Goal: Task Accomplishment & Management: Manage account settings

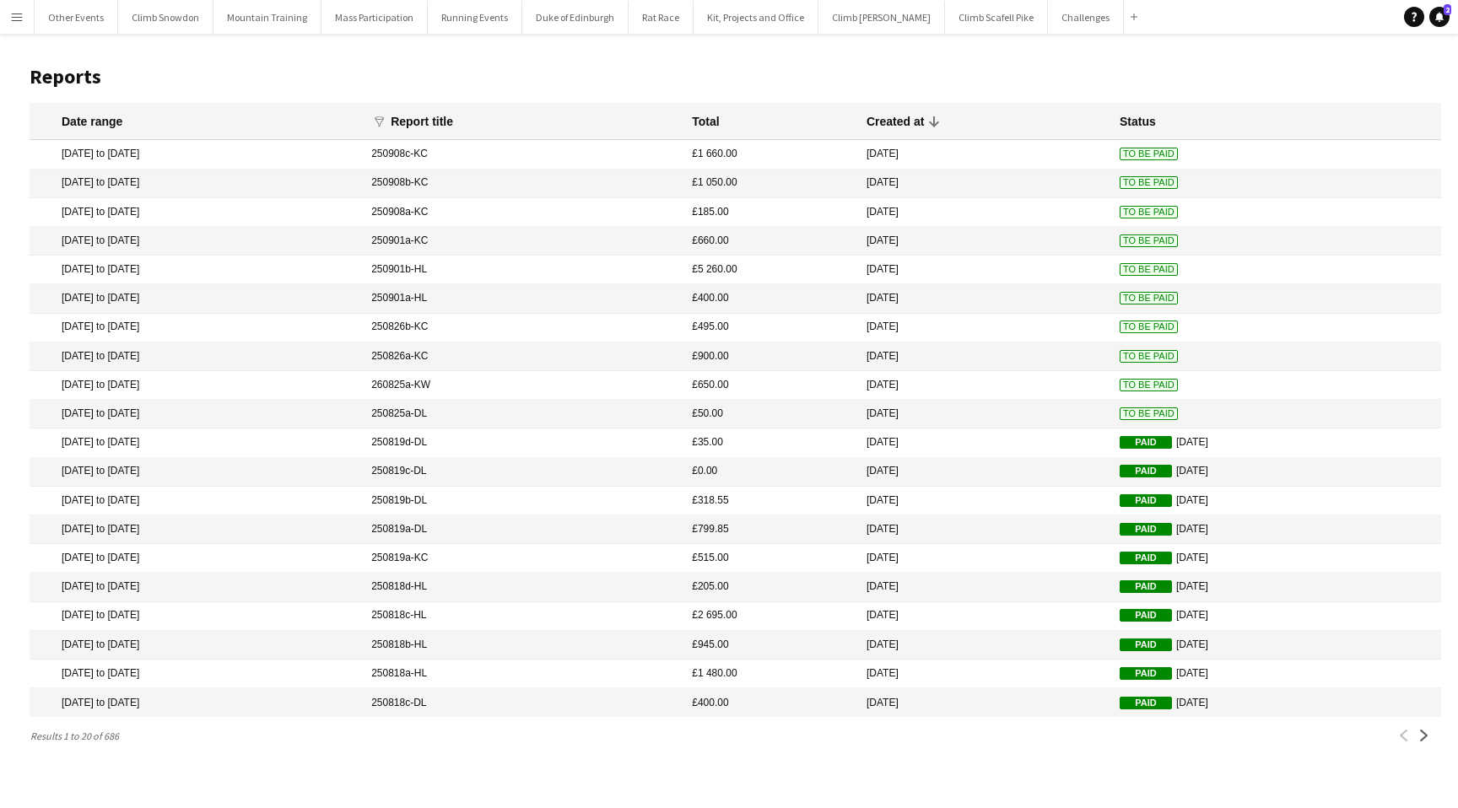
click at [20, 16] on app-icon "Menu" at bounding box center [17, 17] width 14 height 14
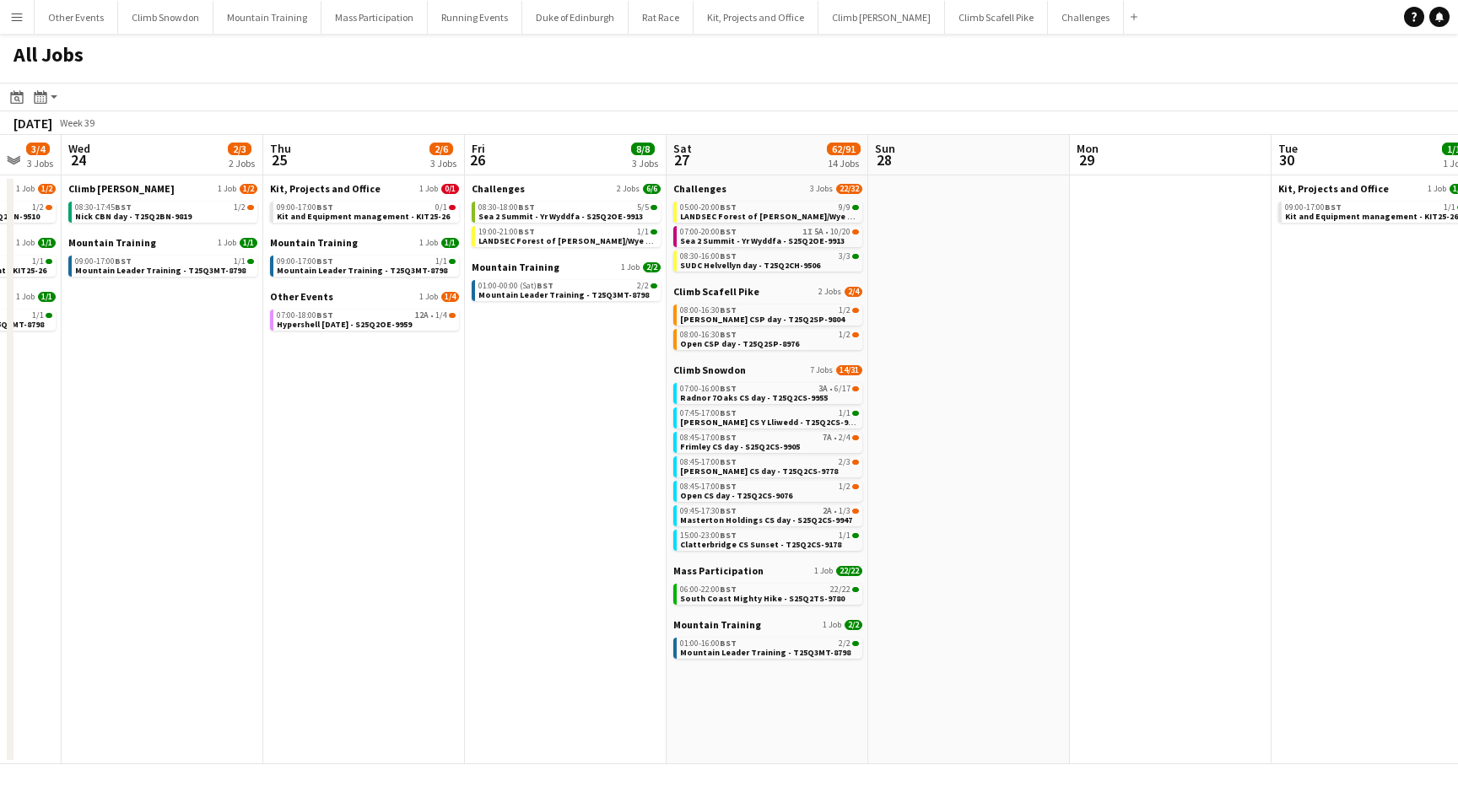
scroll to position [0, 747]
click at [732, 232] on span "BST" at bounding box center [726, 231] width 17 height 11
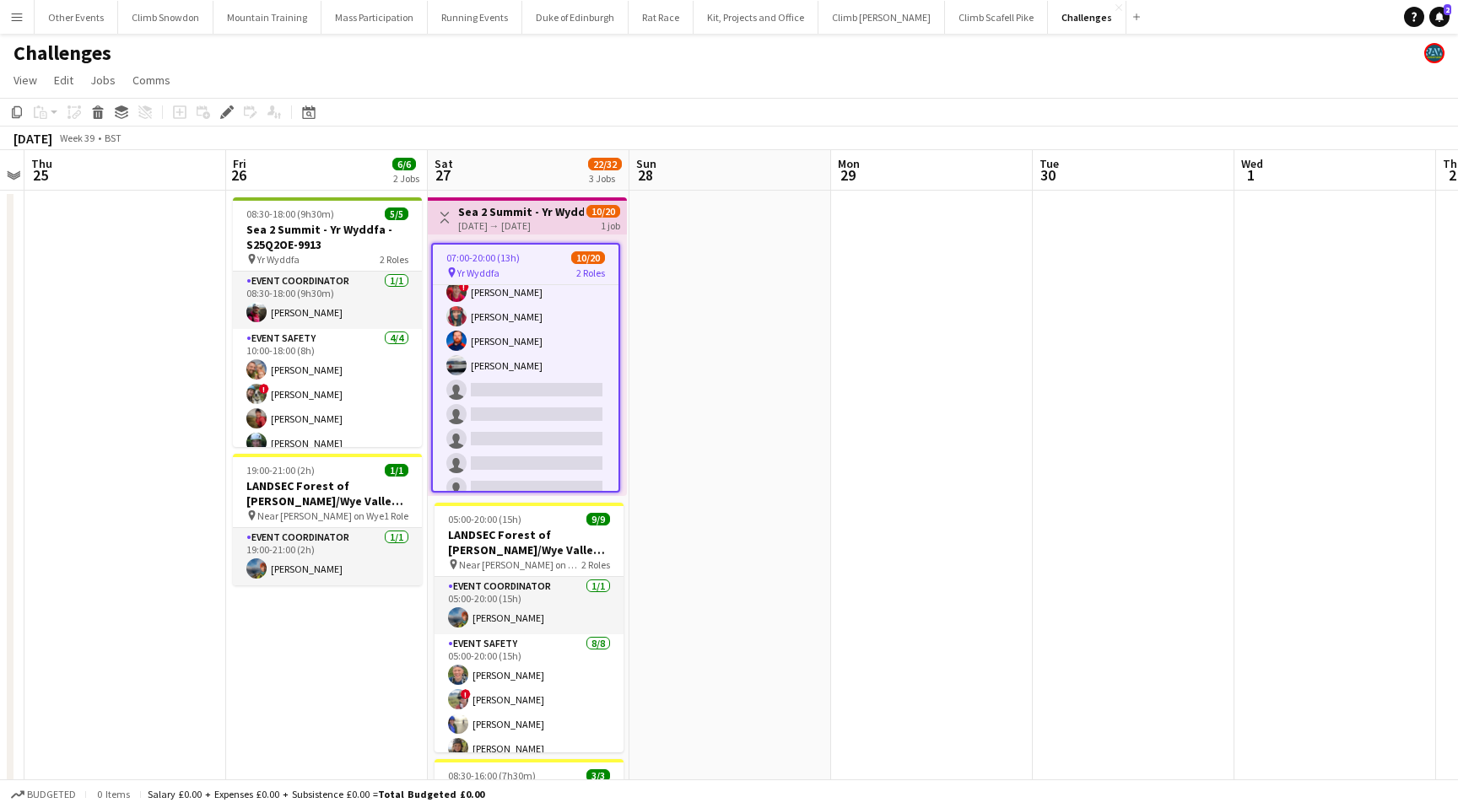
scroll to position [258, 0]
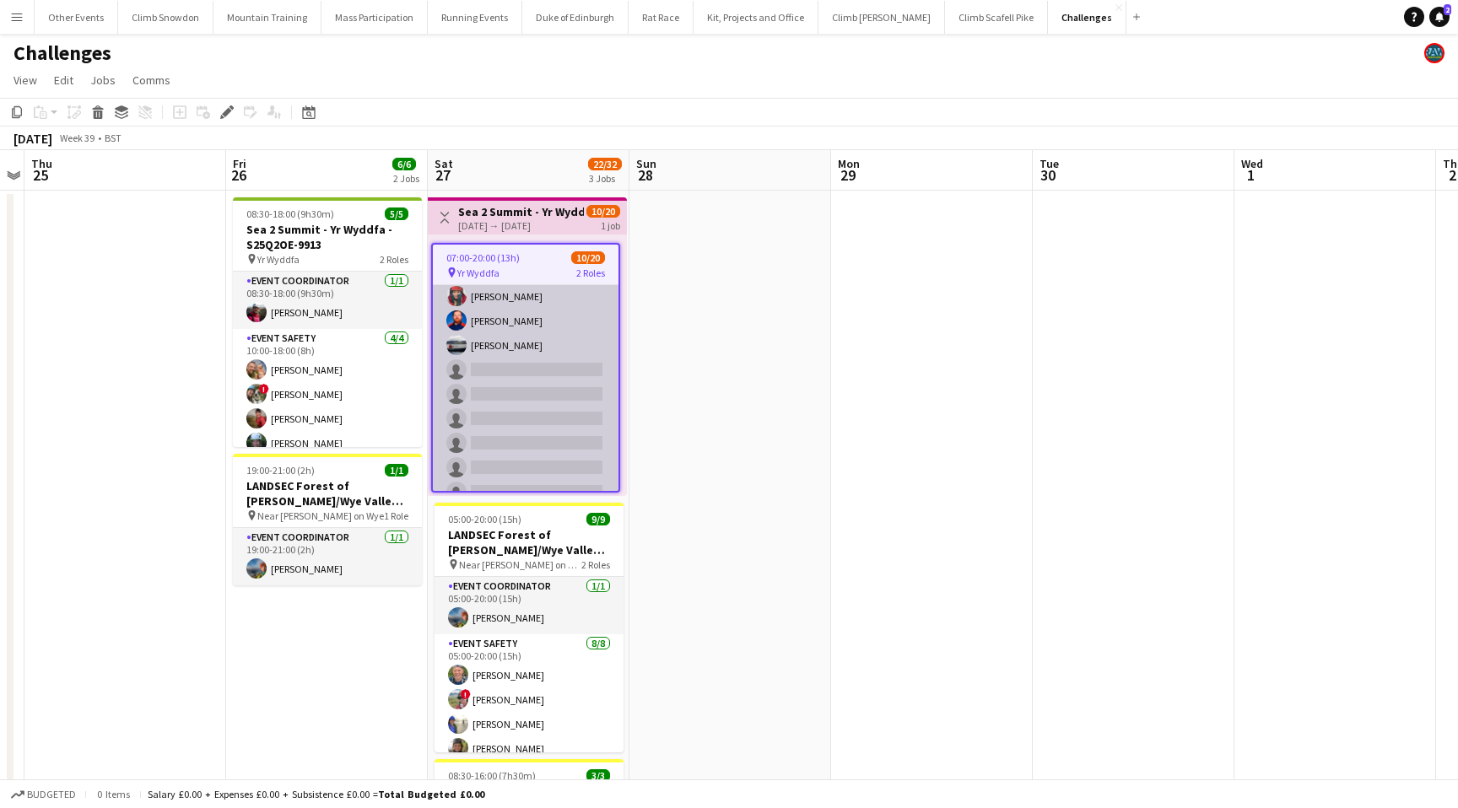
click at [519, 340] on app-card-role "Event Safety 4A 10/19 07:00-20:00 (13h) Sam Bradshaw ! Tess Elias Nat Skye Kate…" at bounding box center [526, 333] width 186 height 498
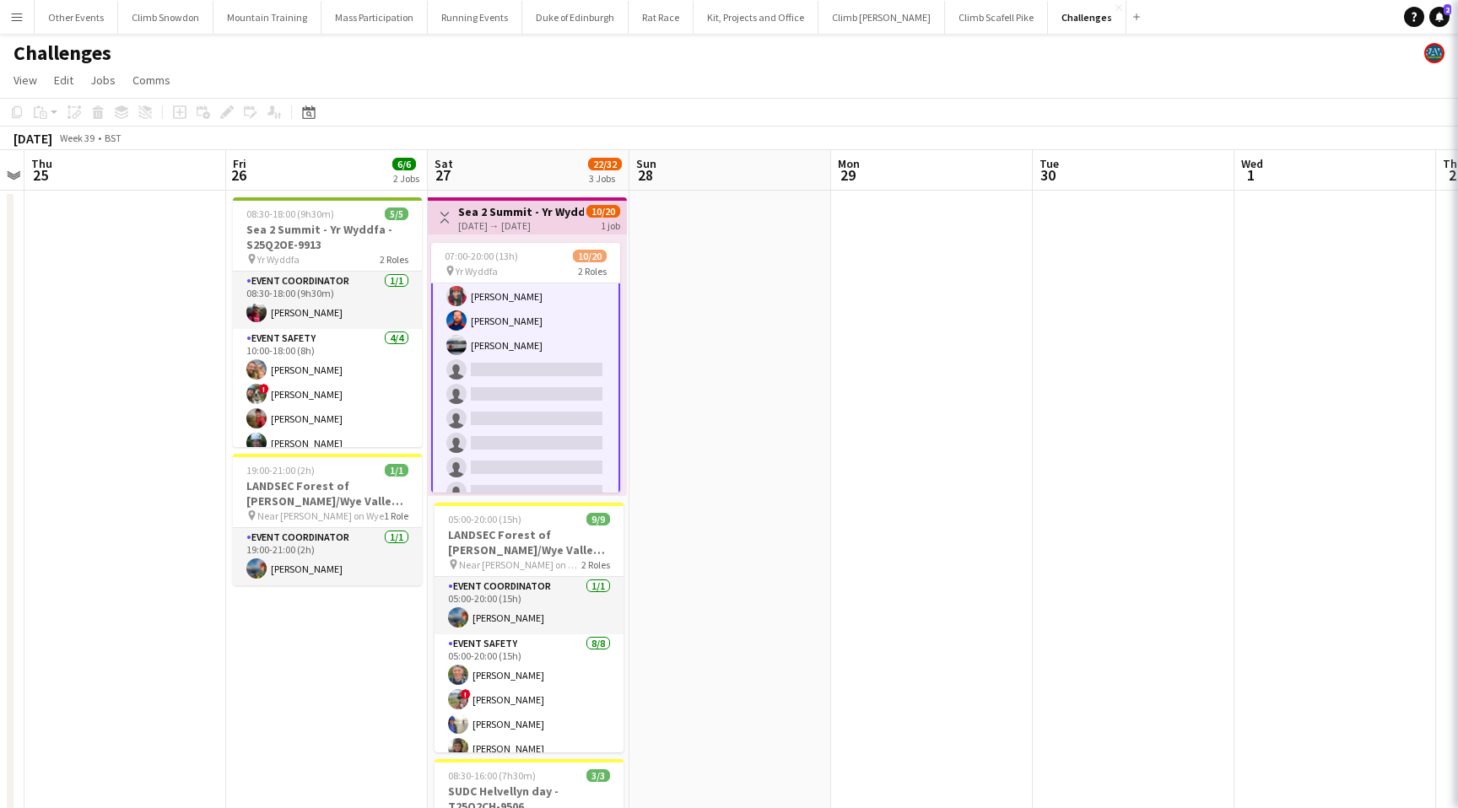
scroll to position [260, 0]
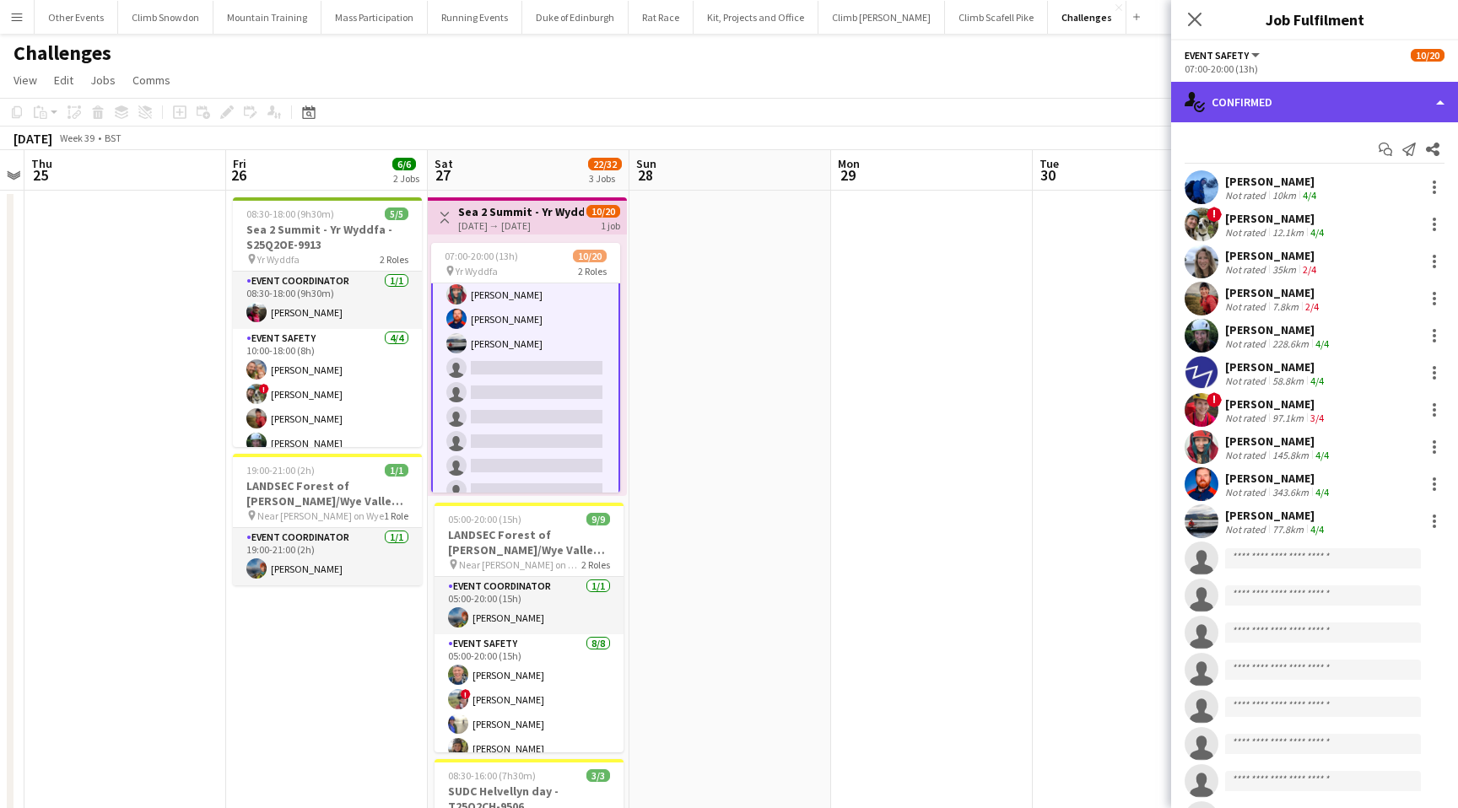
click at [1305, 111] on div "single-neutral-actions-check-2 Confirmed" at bounding box center [1314, 102] width 287 height 41
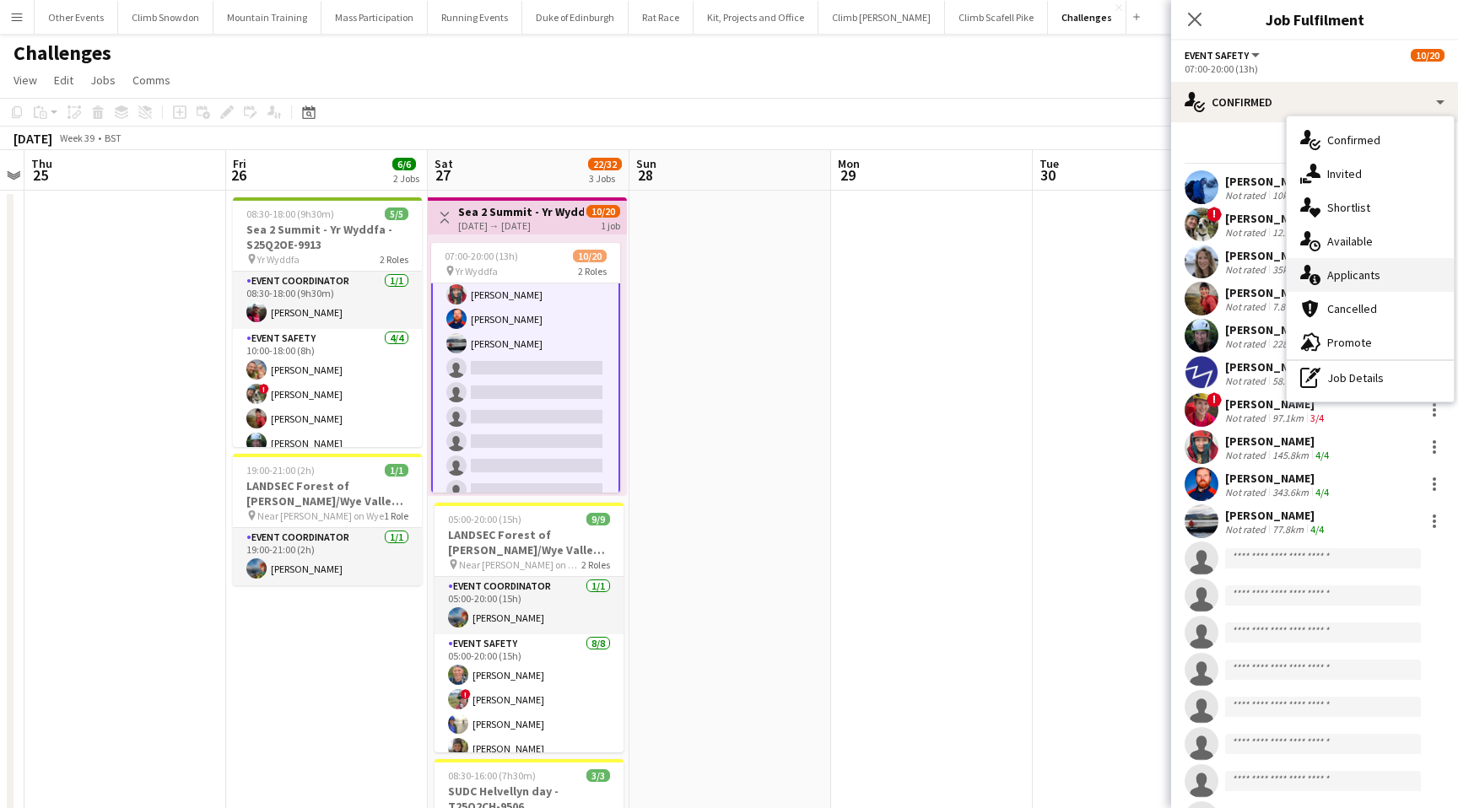
click at [1348, 273] on span "Applicants" at bounding box center [1353, 274] width 53 height 15
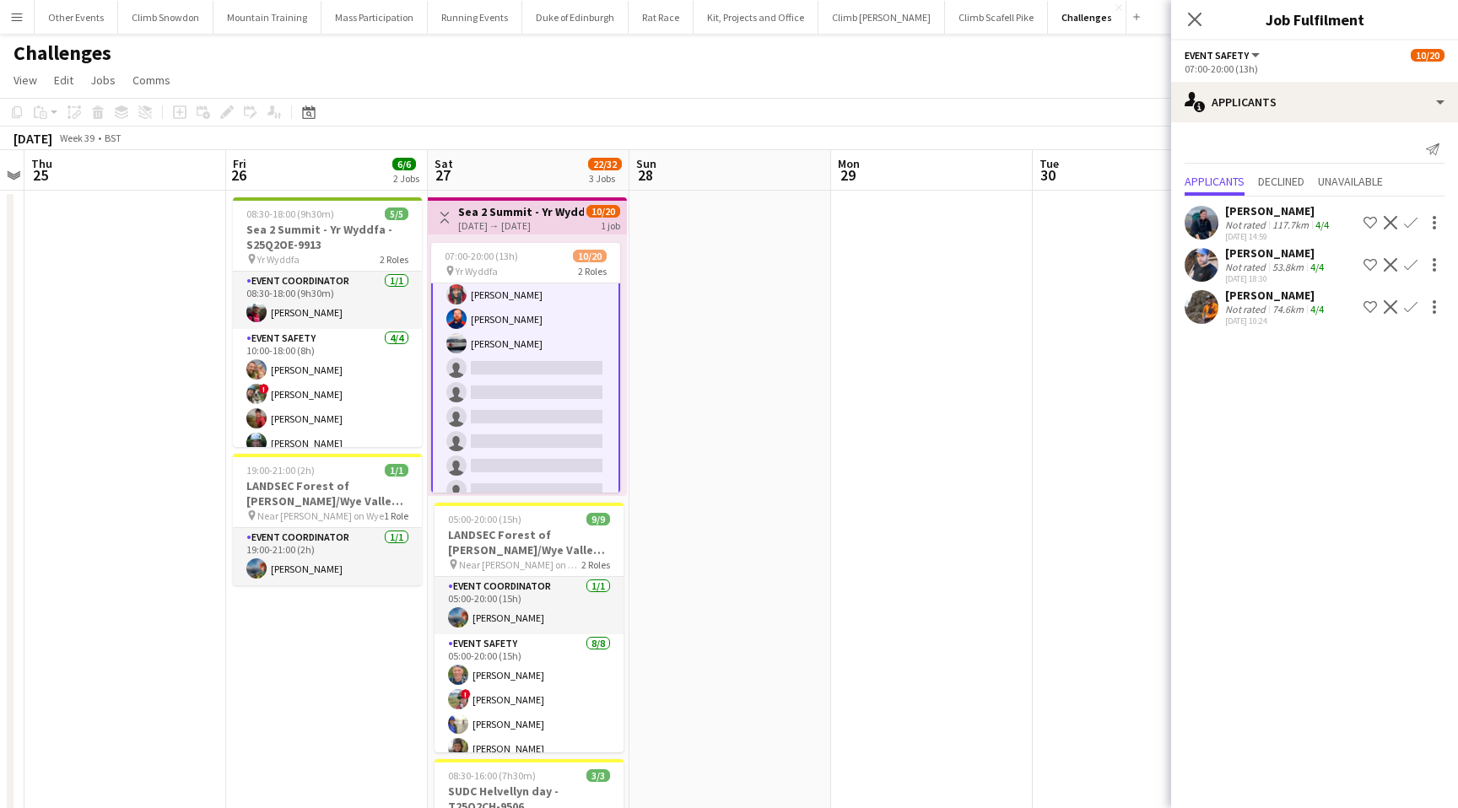
click at [1411, 219] on app-icon "Confirm" at bounding box center [1411, 223] width 14 height 14
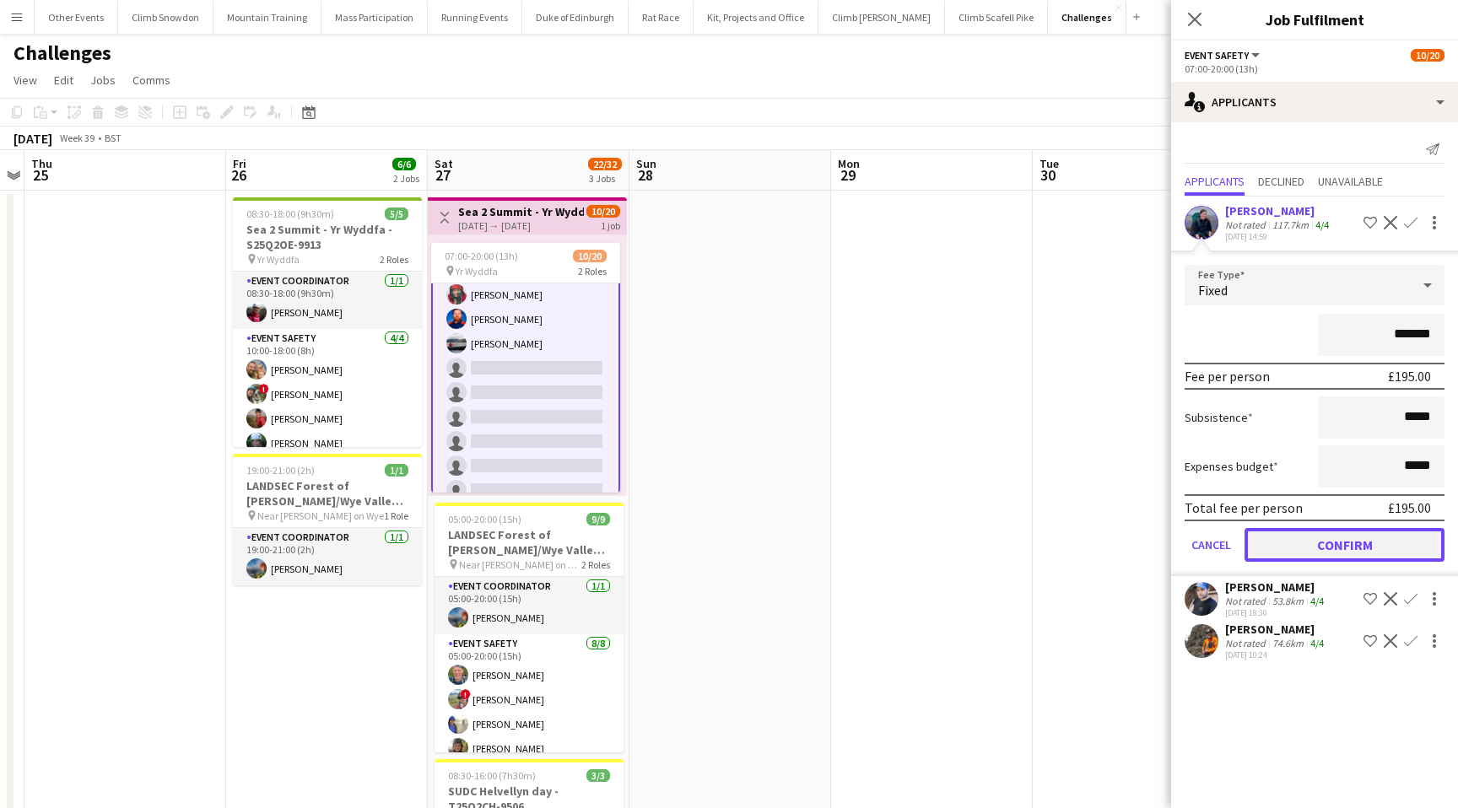
click at [1353, 541] on button "Confirm" at bounding box center [1345, 545] width 200 height 34
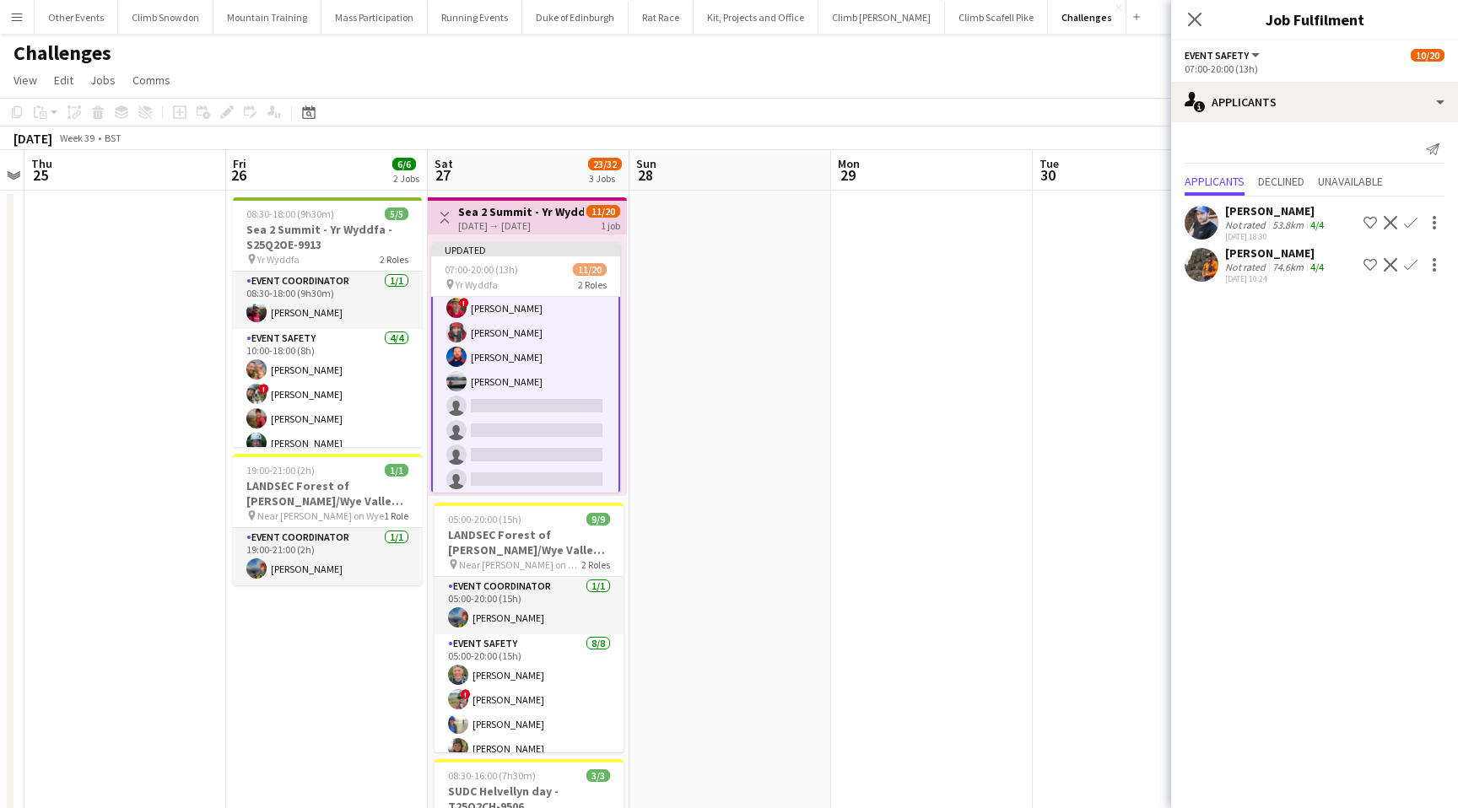
click at [1417, 228] on app-icon "Confirm" at bounding box center [1411, 223] width 14 height 14
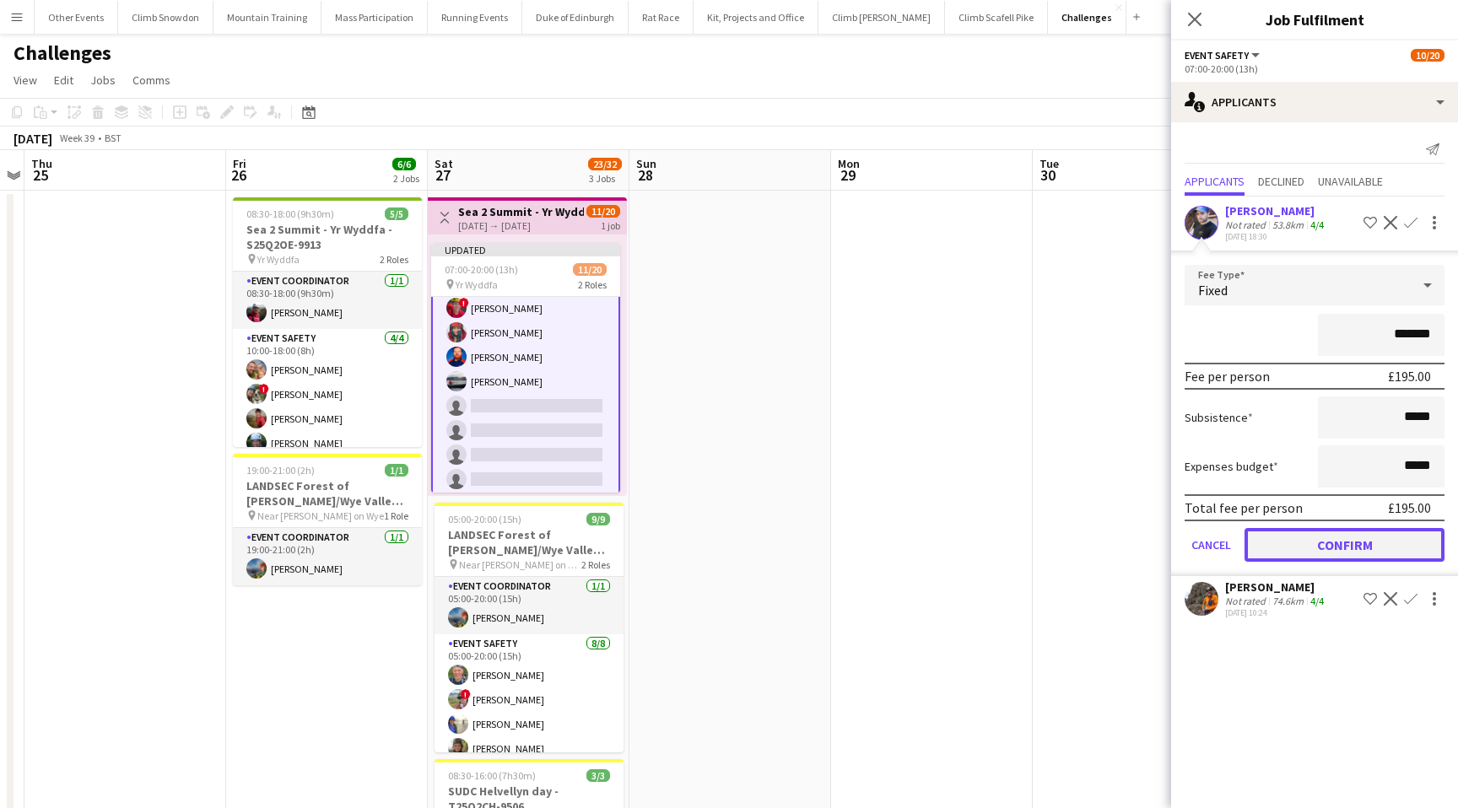
click at [1356, 540] on button "Confirm" at bounding box center [1345, 545] width 200 height 34
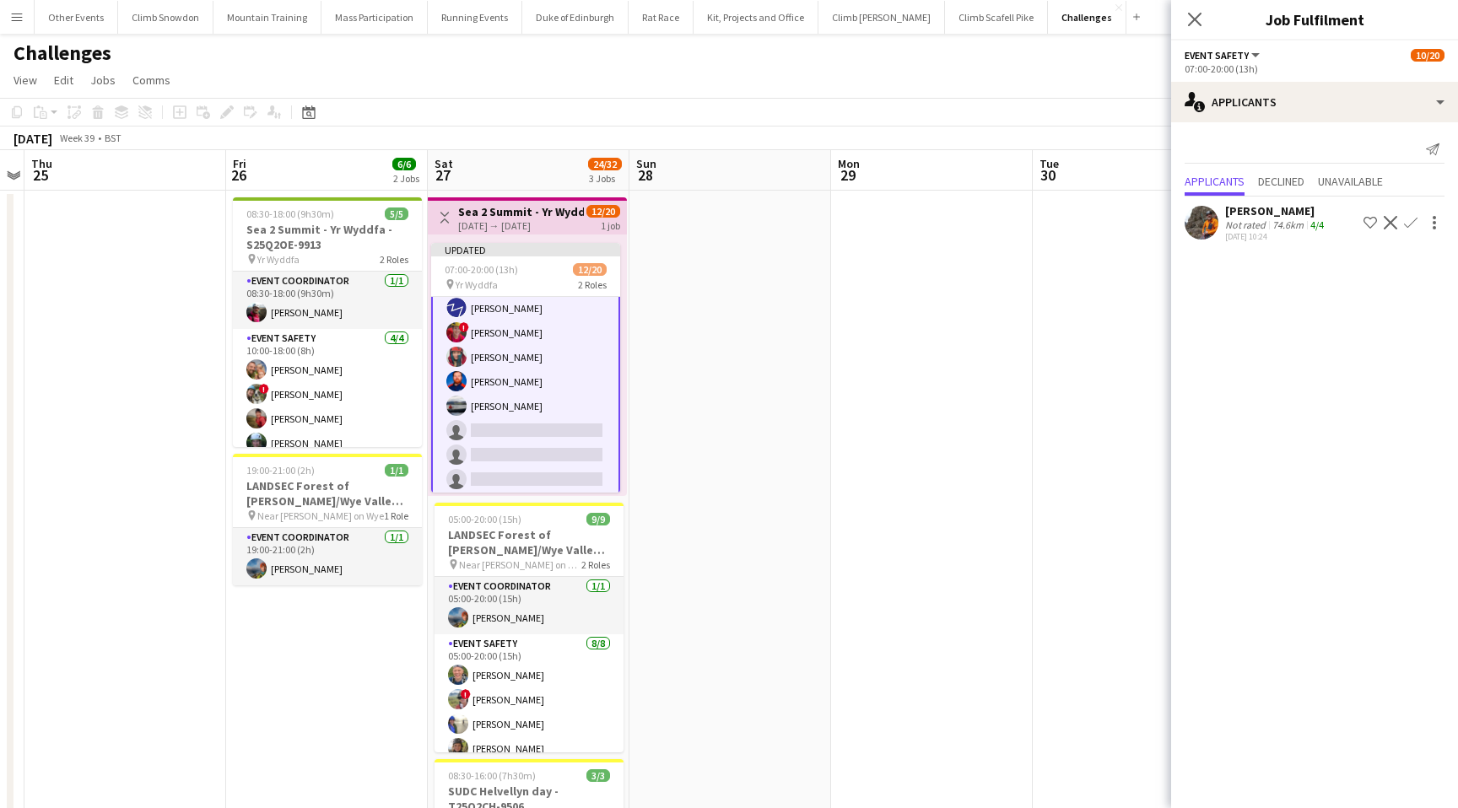
click at [1409, 217] on app-icon "Confirm" at bounding box center [1411, 223] width 14 height 14
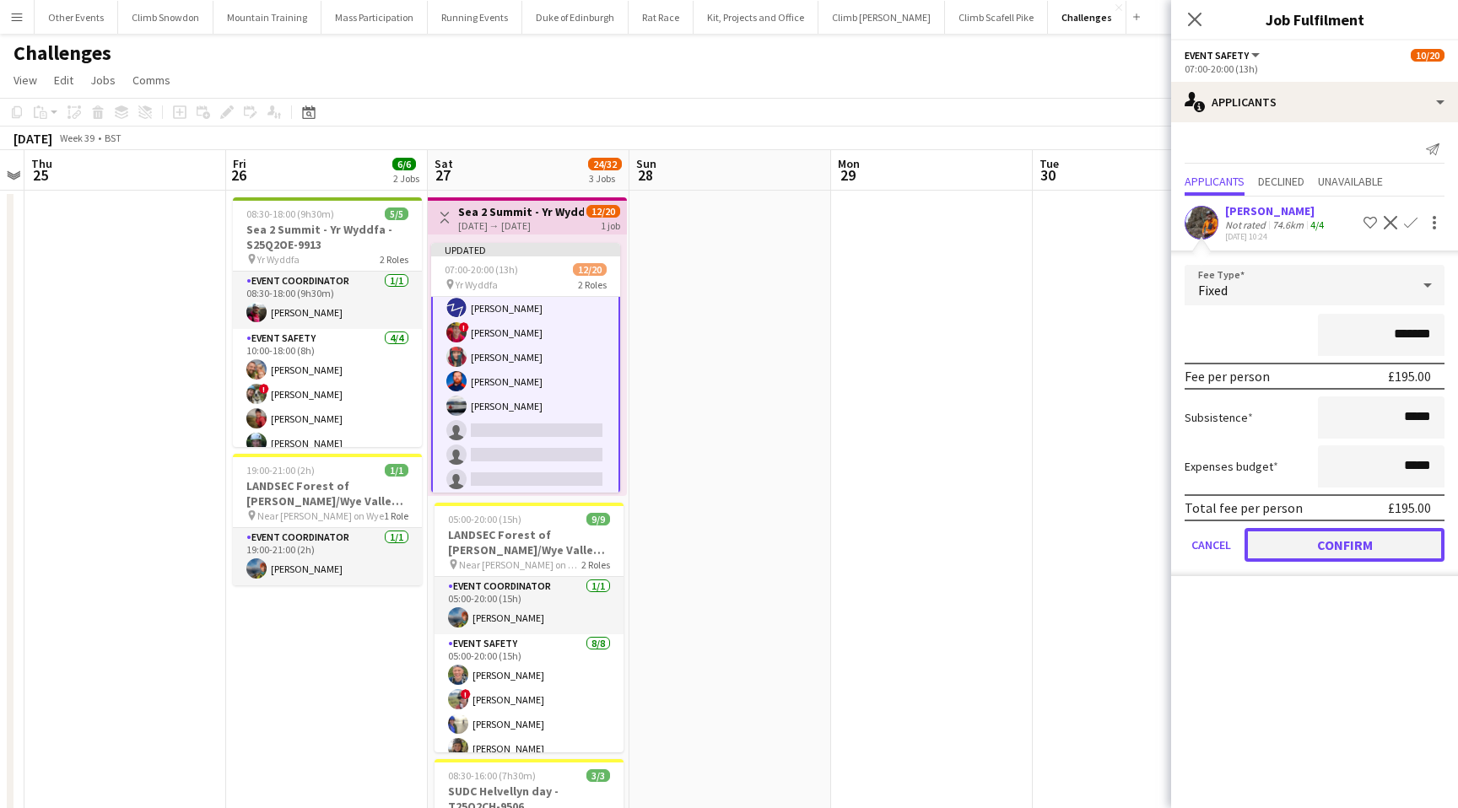
click at [1345, 546] on button "Confirm" at bounding box center [1345, 545] width 200 height 34
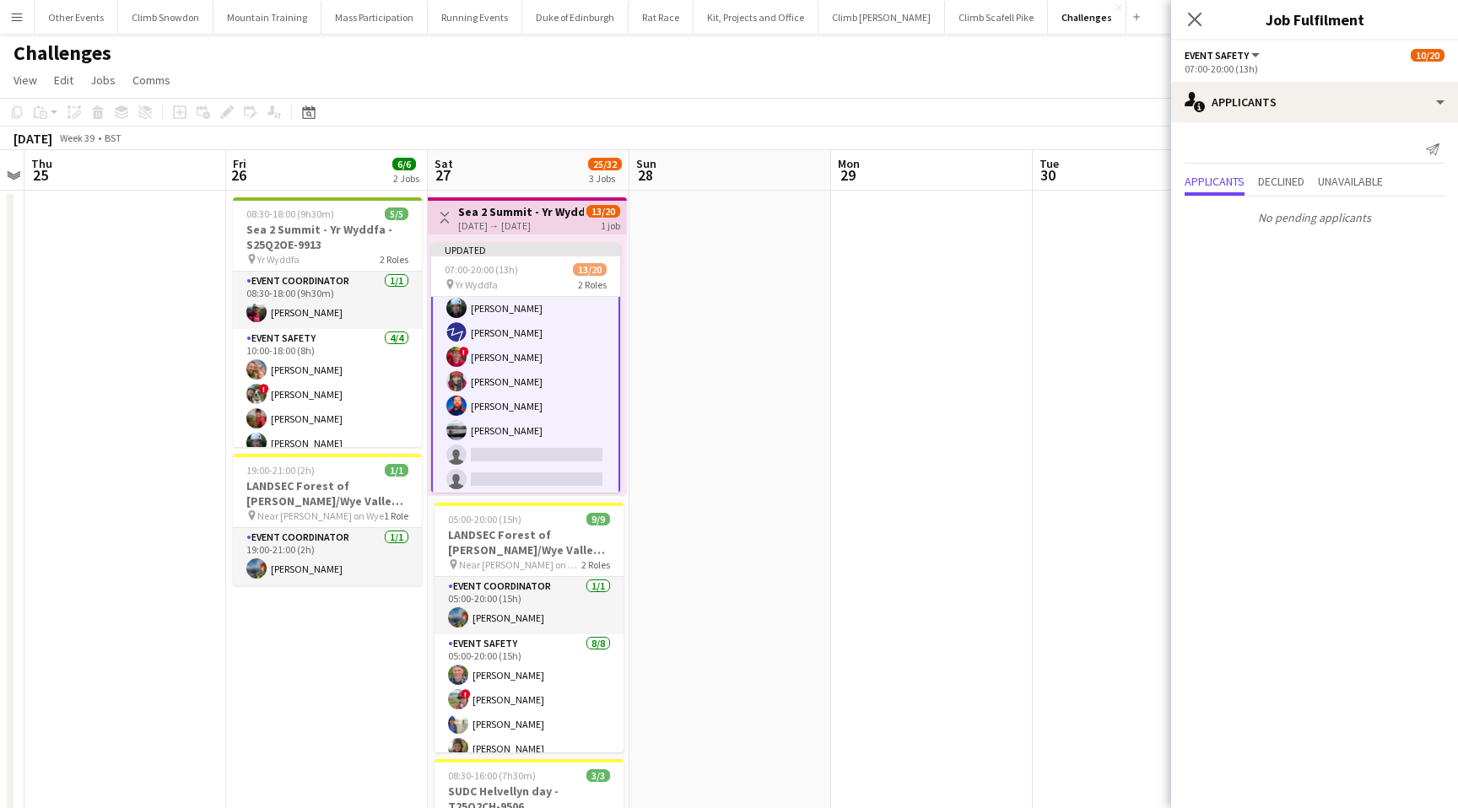
click at [813, 55] on div "Challenges" at bounding box center [729, 50] width 1458 height 32
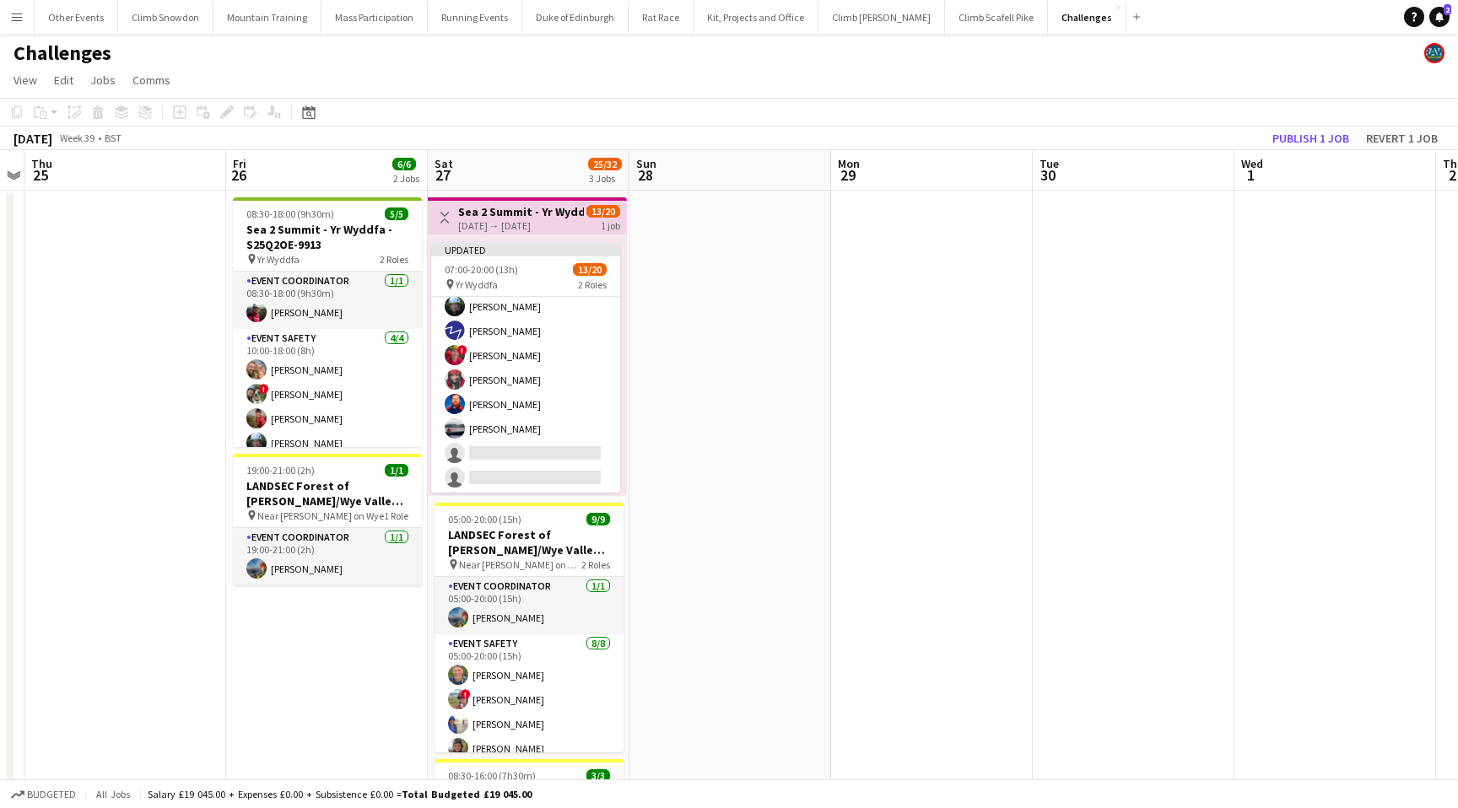
scroll to position [258, 0]
click at [1290, 135] on button "Publish 1 job" at bounding box center [1311, 138] width 90 height 22
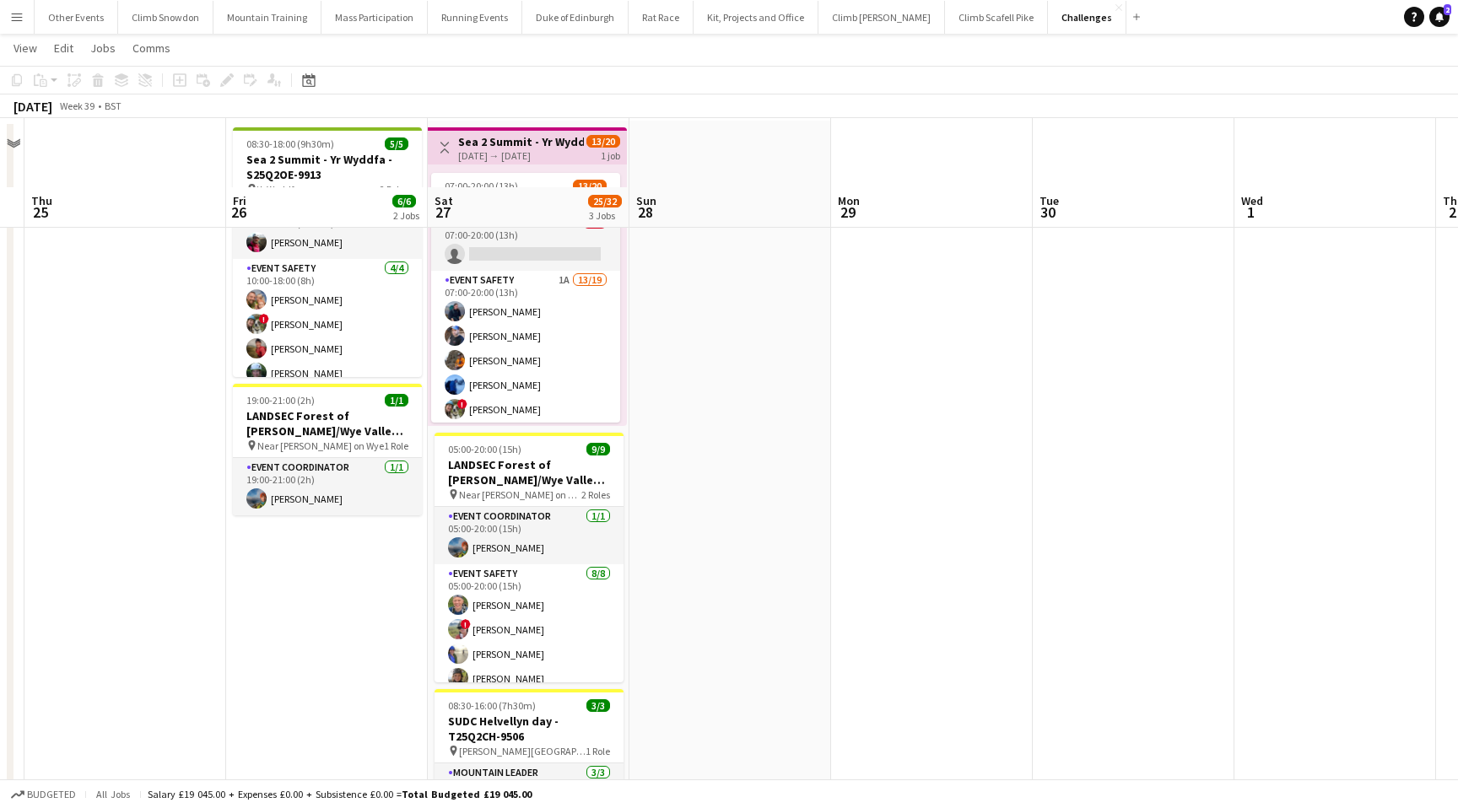
scroll to position [0, 0]
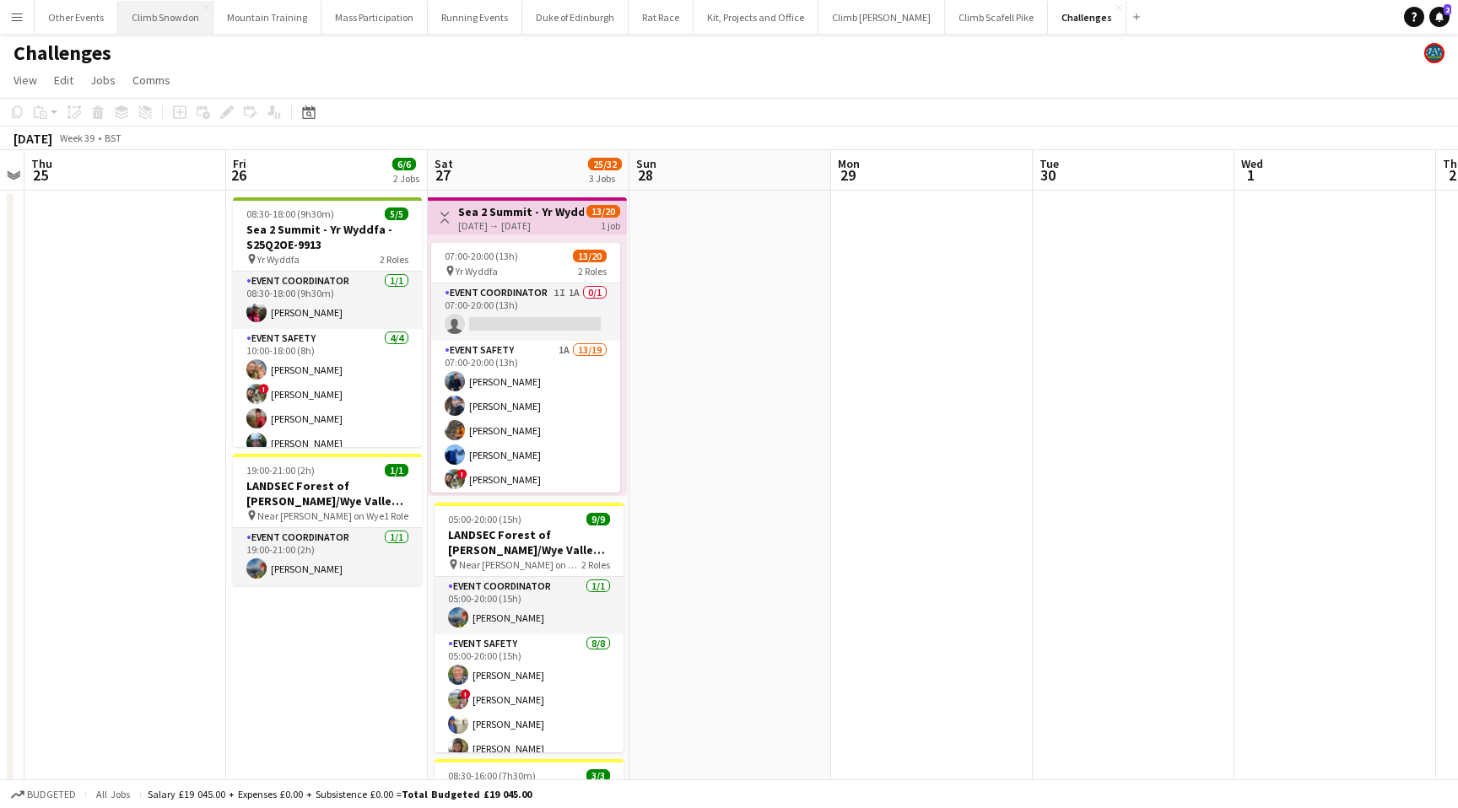
click at [178, 28] on button "Climb Snowdon Close" at bounding box center [165, 17] width 95 height 33
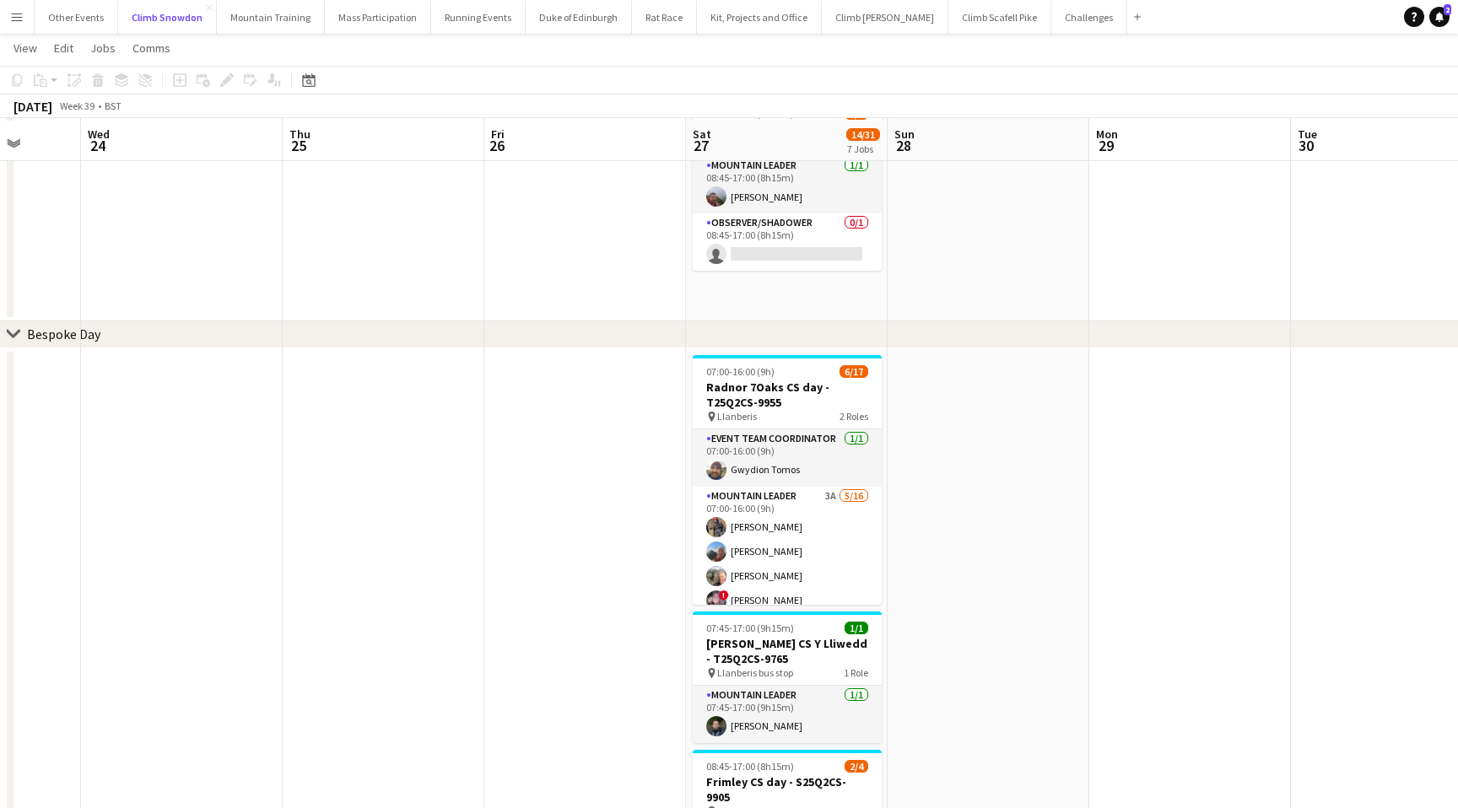
scroll to position [103, 0]
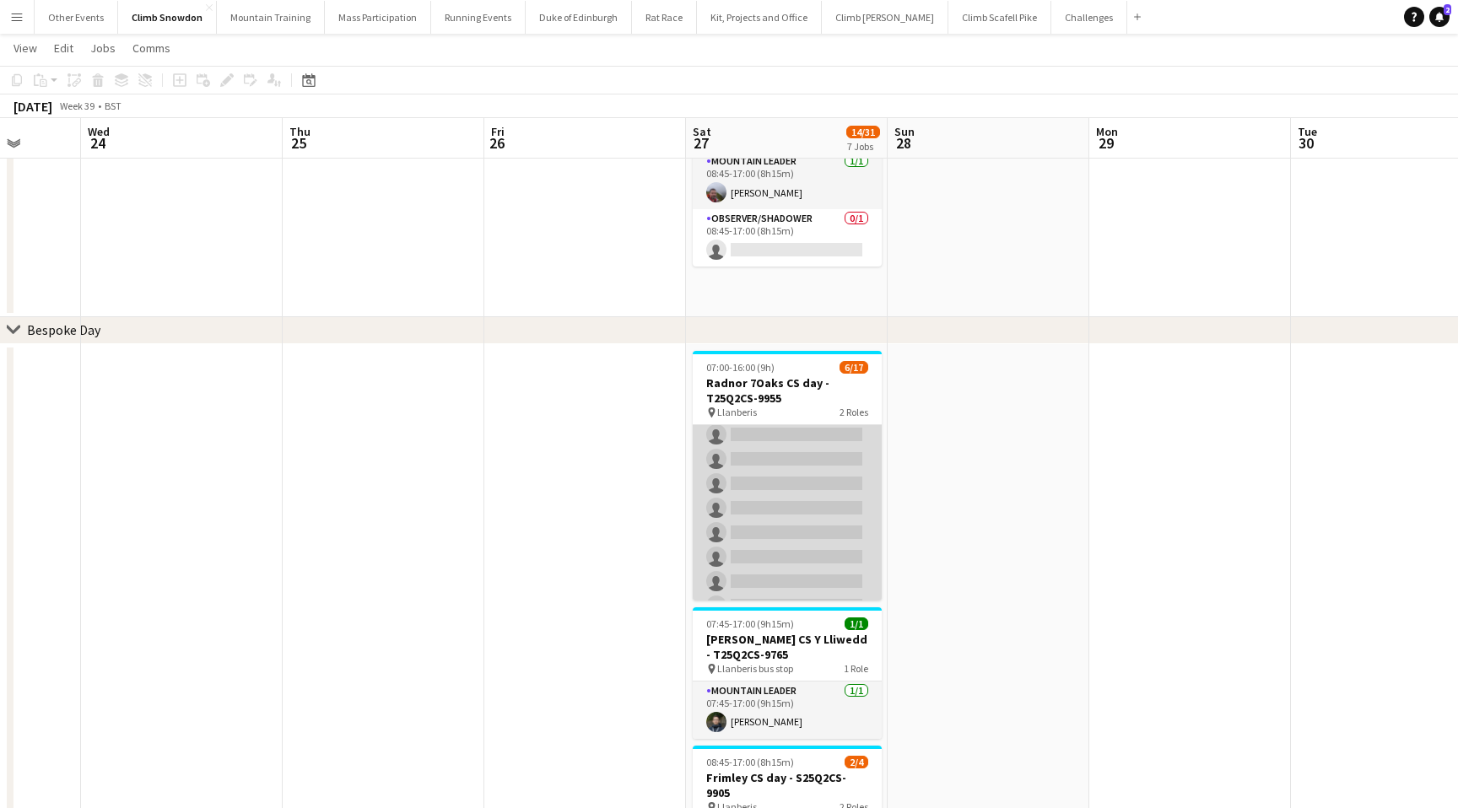
click at [798, 538] on app-card-role "Mountain Leader 3A 5/16 07:00-16:00 (9h) Alec Reece craig holsgrove Clive Woosn…" at bounding box center [787, 410] width 189 height 424
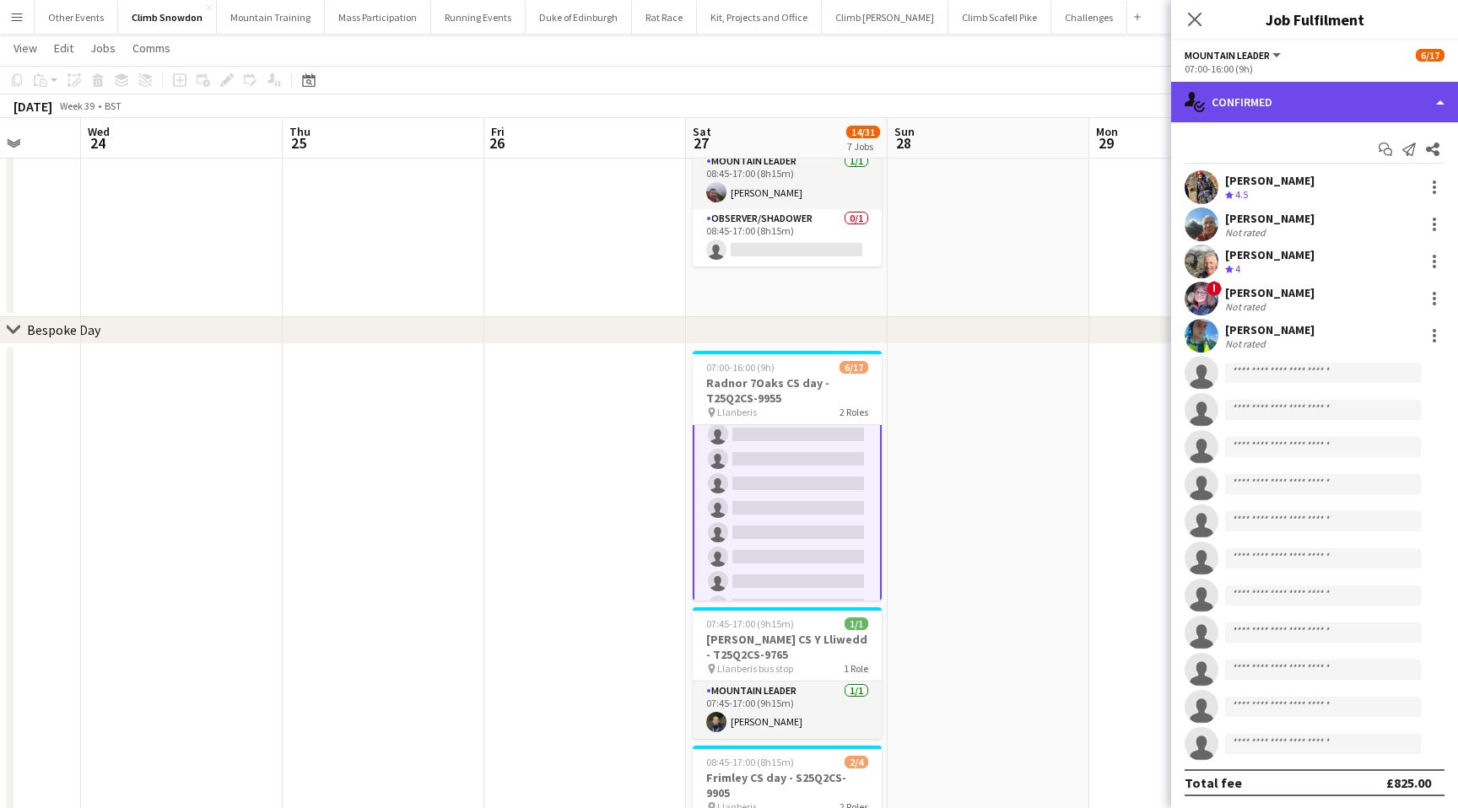
click at [1285, 114] on div "single-neutral-actions-check-2 Confirmed" at bounding box center [1314, 102] width 287 height 41
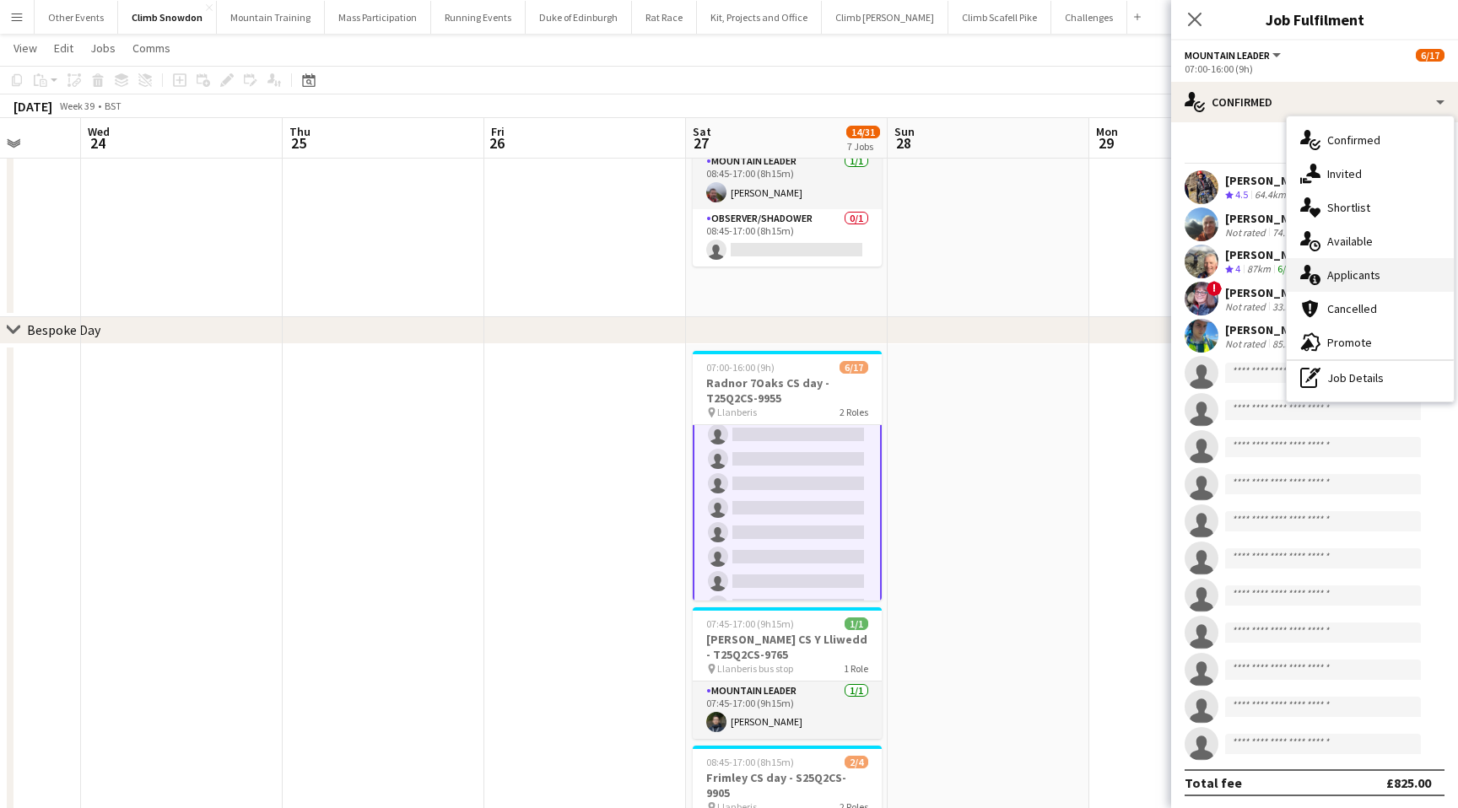
click at [1343, 262] on div "single-neutral-actions-information Applicants" at bounding box center [1370, 275] width 167 height 34
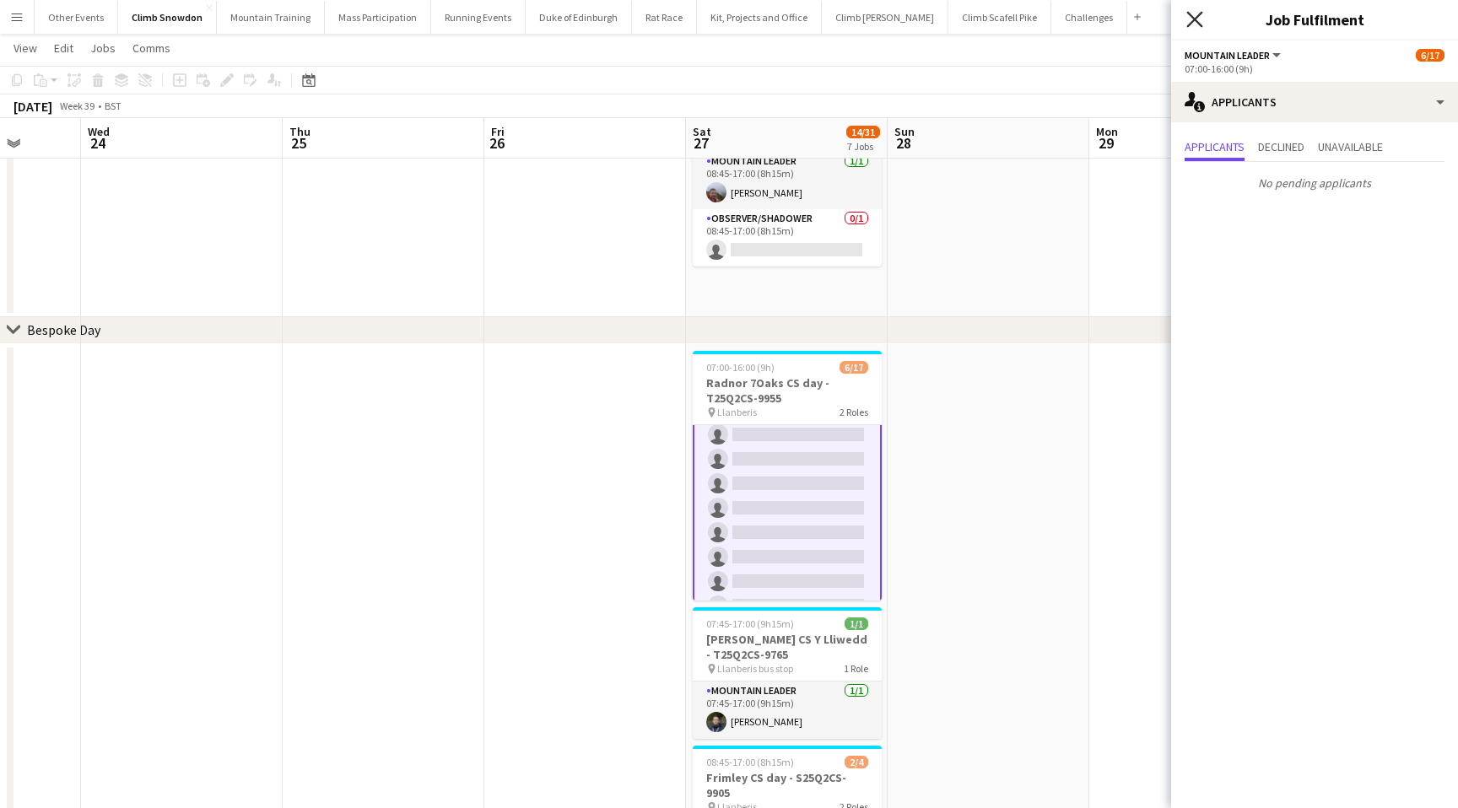
click at [1195, 18] on icon at bounding box center [1194, 19] width 16 height 16
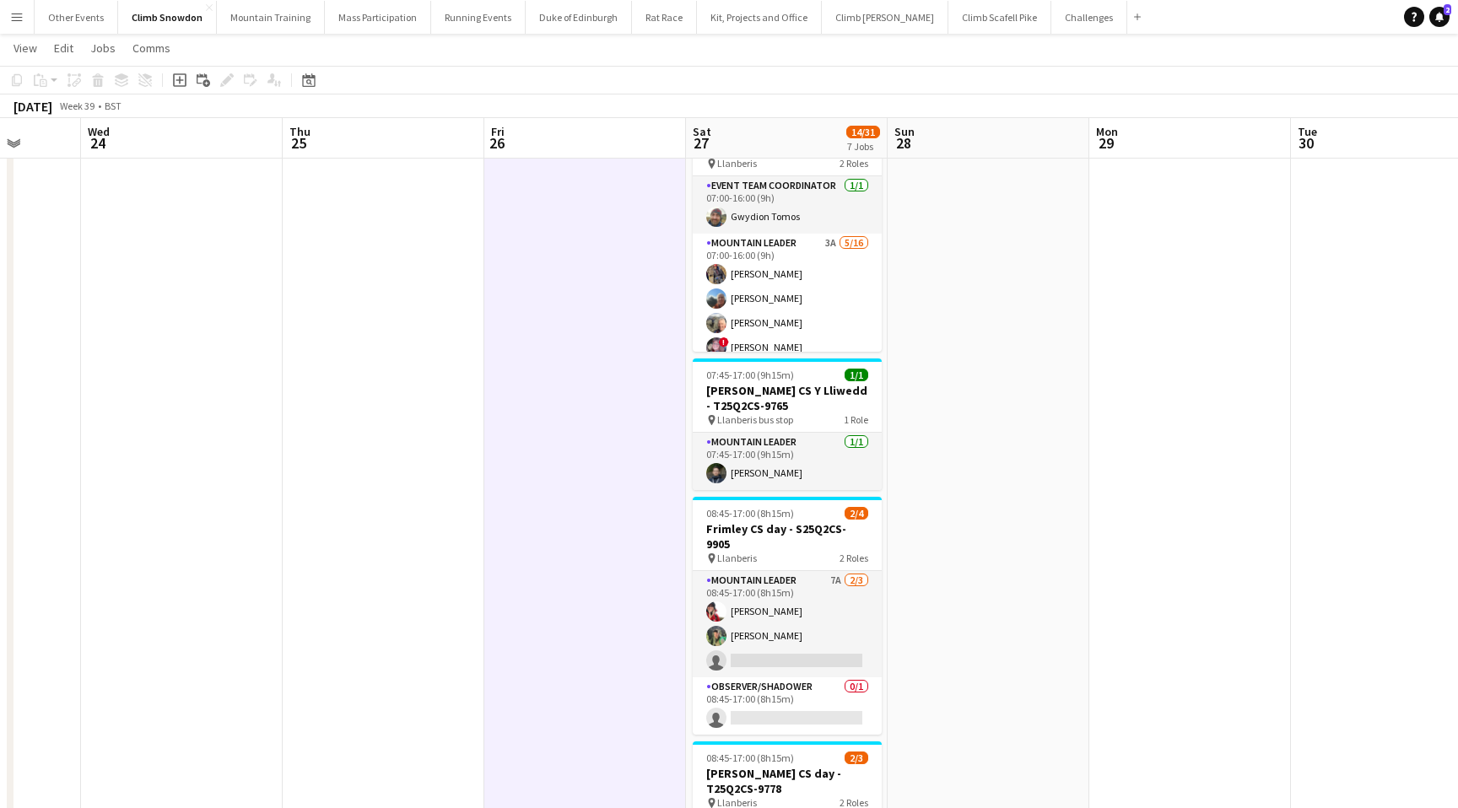
scroll to position [365, 0]
